Goal: Ask a question: Seek information or help from site administrators or community

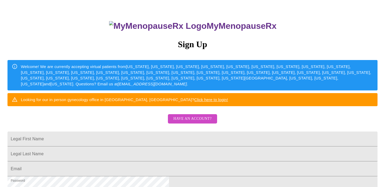
scroll to position [35, 0]
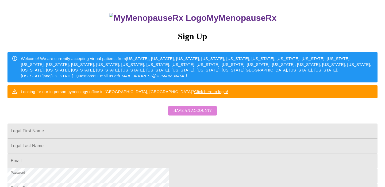
click at [193, 114] on span "Have an account?" at bounding box center [192, 111] width 38 height 7
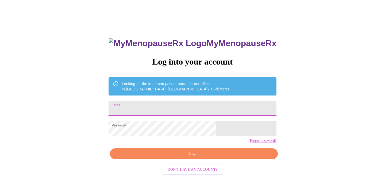
click at [172, 105] on input "Email" at bounding box center [193, 108] width 168 height 15
type input "[EMAIL_ADDRESS][DOMAIN_NAME]"
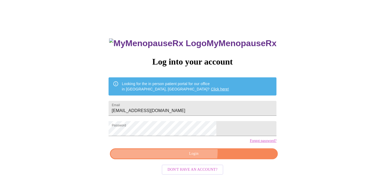
click at [193, 157] on span "Login" at bounding box center [194, 154] width 156 height 7
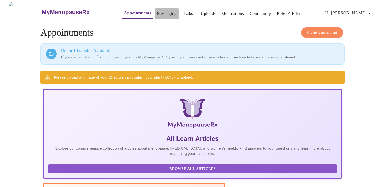
click at [157, 10] on link "Messaging" at bounding box center [167, 13] width 20 height 7
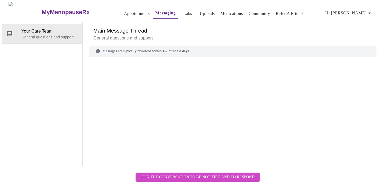
scroll to position [20, 0]
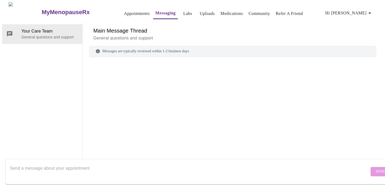
click at [21, 163] on textarea "Send a message about your appointment" at bounding box center [189, 171] width 359 height 17
type textarea "P"
click at [123, 11] on button "Appointments" at bounding box center [137, 13] width 30 height 11
click at [124, 10] on link "Appointments" at bounding box center [137, 13] width 26 height 7
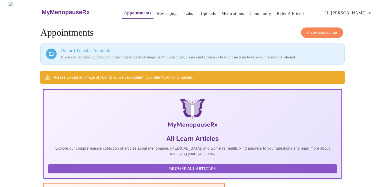
click at [157, 11] on link "Messaging" at bounding box center [167, 13] width 20 height 7
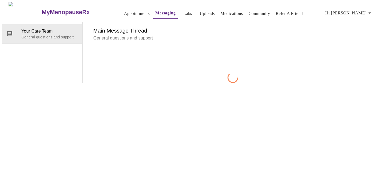
scroll to position [20, 0]
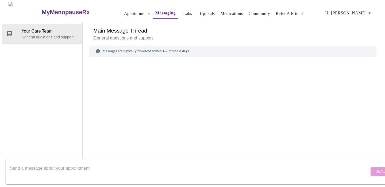
click at [142, 46] on div "Messages are typically reviewed within 1-2 business days" at bounding box center [232, 51] width 287 height 11
click at [121, 165] on textarea "Send a message about your appointment" at bounding box center [189, 171] width 359 height 17
type textarea "P"
click at [27, 163] on textarea "Send a message about your appointment" at bounding box center [189, 171] width 359 height 17
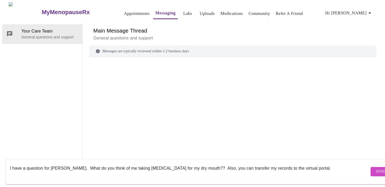
type textarea "I have a question for [PERSON_NAME]. What do you think of me taking [MEDICAL_DA…"
click at [376, 169] on span "Send" at bounding box center [381, 172] width 10 height 7
